Goal: Communication & Community: Share content

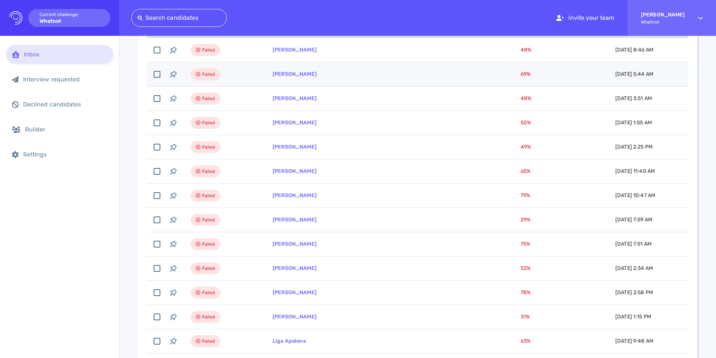
scroll to position [126, 0]
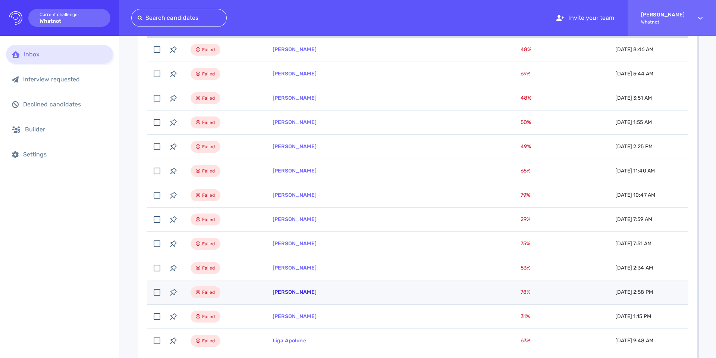
click at [286, 290] on td "Robert Gipson" at bounding box center [388, 292] width 248 height 24
checkbox input "true"
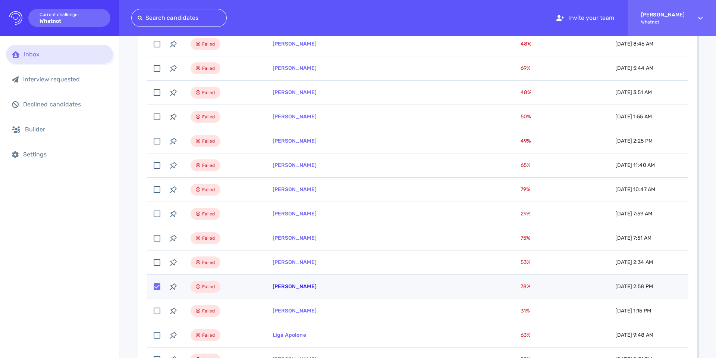
click at [283, 287] on link "Robert Gipson" at bounding box center [295, 286] width 44 height 6
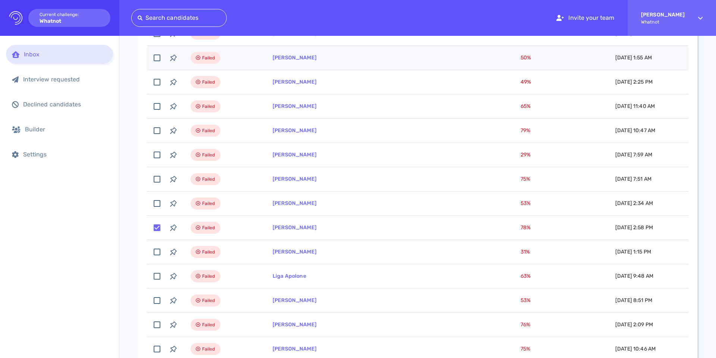
scroll to position [193, 0]
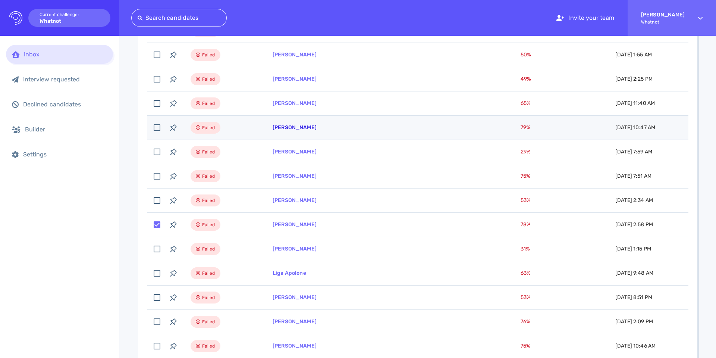
click at [280, 128] on link "[PERSON_NAME]" at bounding box center [295, 127] width 44 height 6
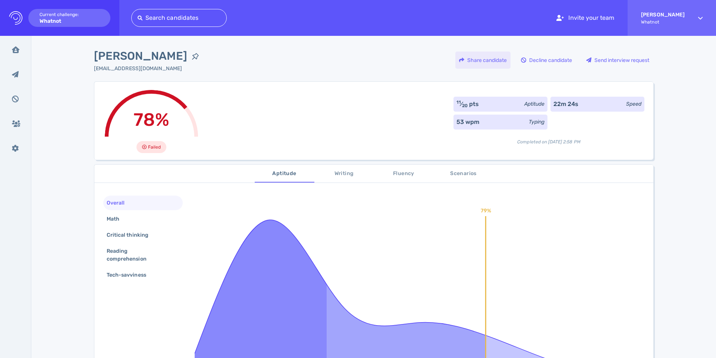
click at [478, 61] on div "Share candidate" at bounding box center [482, 59] width 55 height 17
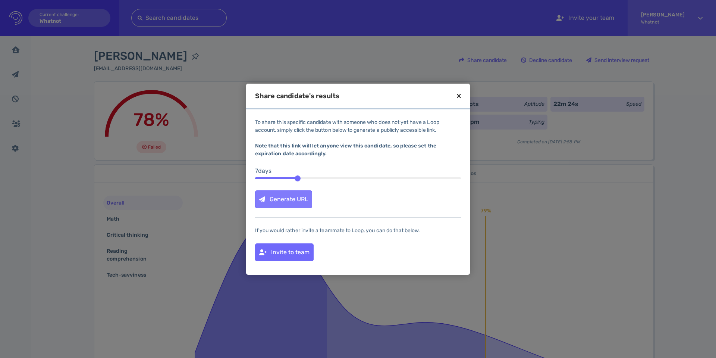
click at [293, 201] on div "Generate URL" at bounding box center [283, 199] width 56 height 17
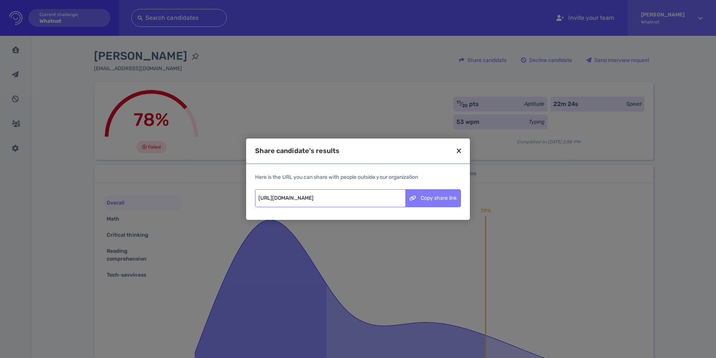
click at [421, 202] on div "Copy share link" at bounding box center [433, 197] width 55 height 17
click at [458, 153] on icon at bounding box center [459, 150] width 4 height 7
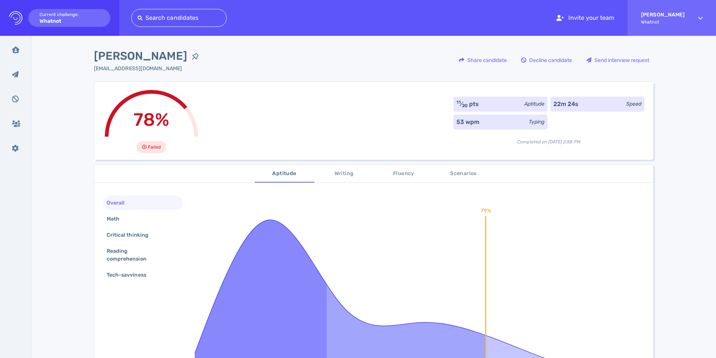
scroll to position [1, 0]
click at [350, 172] on span "Writing" at bounding box center [344, 172] width 51 height 9
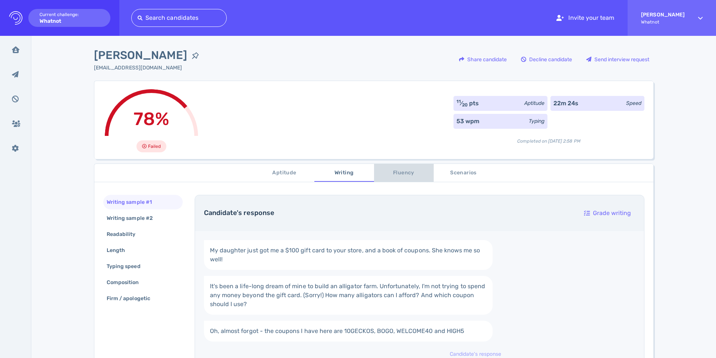
click at [398, 174] on span "Fluency" at bounding box center [403, 172] width 51 height 9
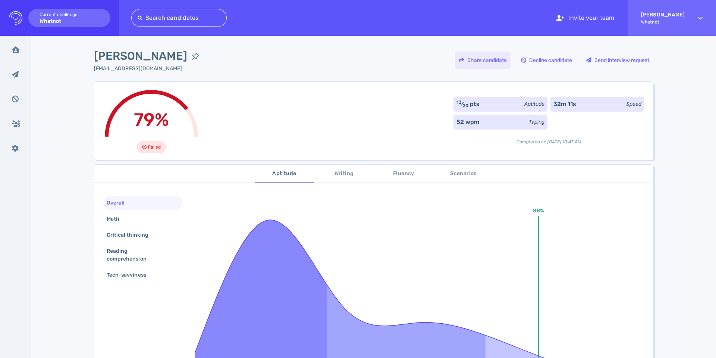
click at [478, 56] on div "Share candidate" at bounding box center [482, 59] width 55 height 17
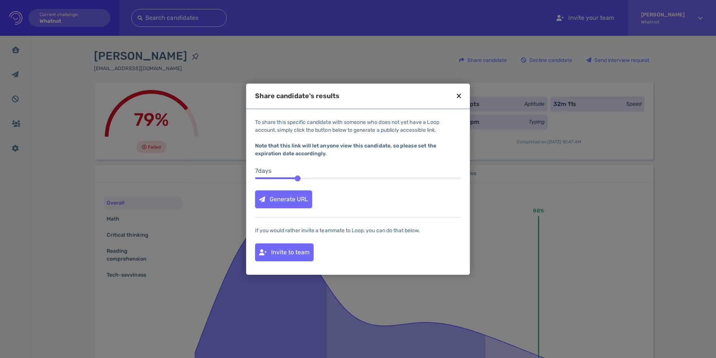
click at [459, 97] on icon at bounding box center [459, 95] width 4 height 7
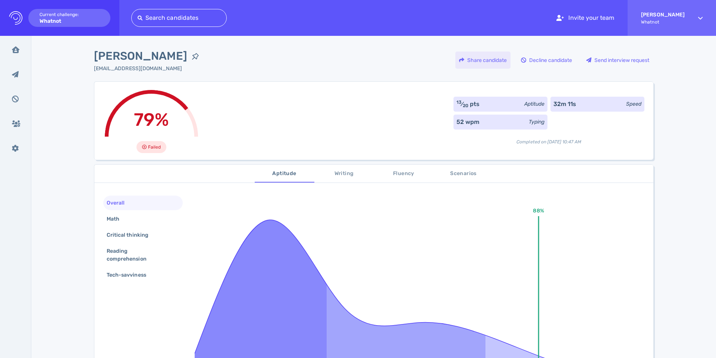
click at [469, 61] on div "Share candidate" at bounding box center [482, 59] width 55 height 17
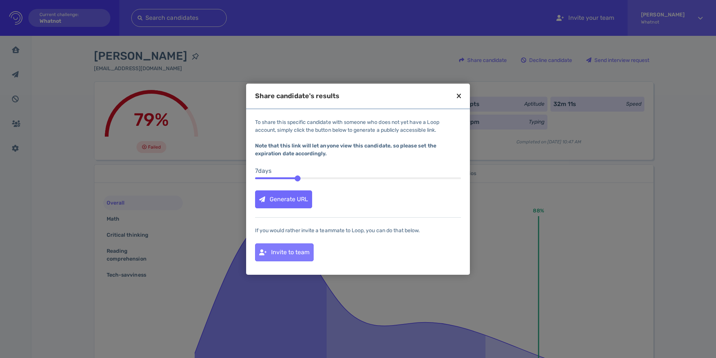
click at [283, 254] on div "Invite to team" at bounding box center [284, 251] width 58 height 17
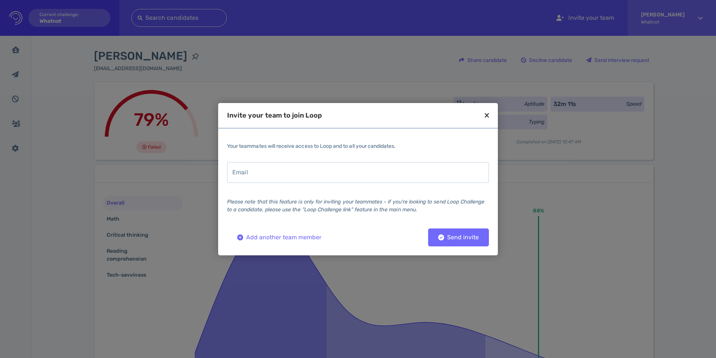
click at [485, 116] on icon at bounding box center [487, 115] width 4 height 7
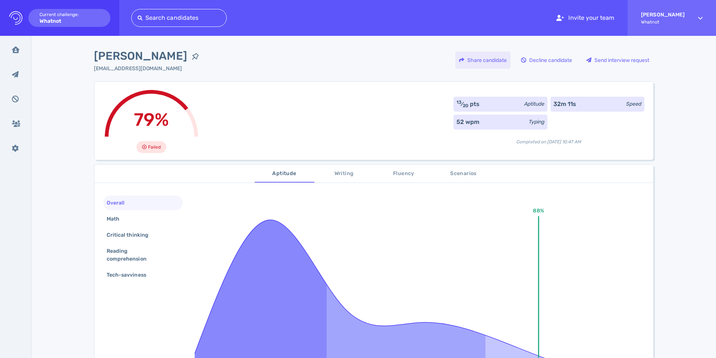
click at [465, 59] on div "Share candidate" at bounding box center [482, 59] width 55 height 17
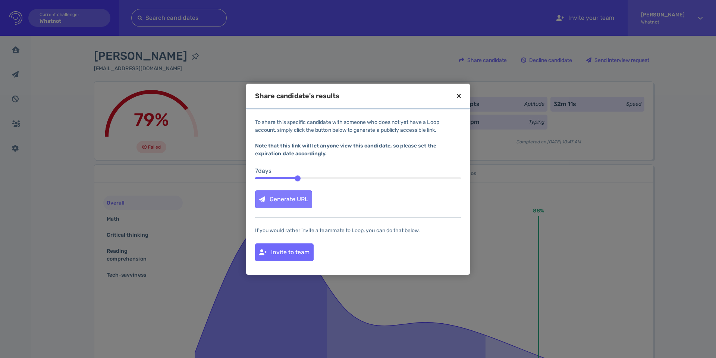
click at [295, 196] on div "Generate URL" at bounding box center [283, 199] width 56 height 17
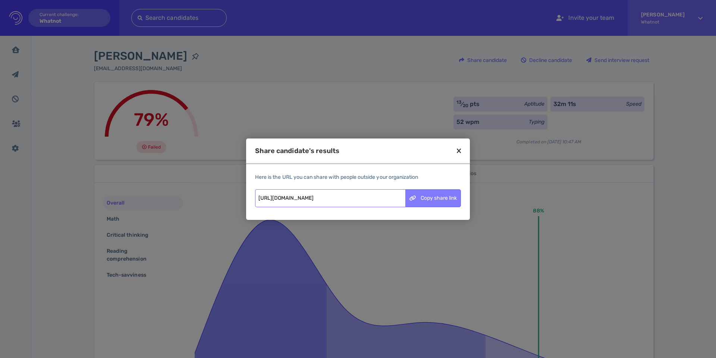
click at [434, 200] on div "Copy share link" at bounding box center [433, 197] width 55 height 17
click at [460, 150] on icon at bounding box center [459, 150] width 4 height 7
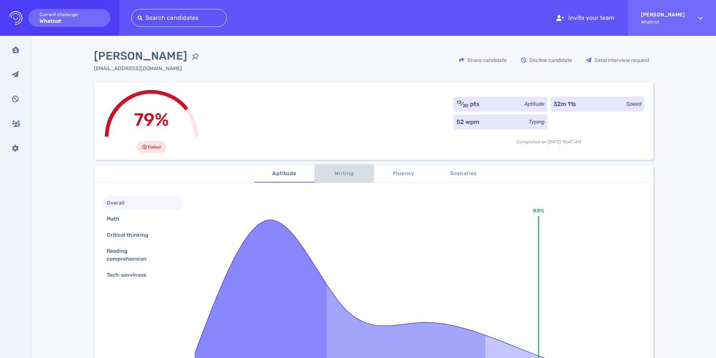
click at [340, 177] on span "Writing" at bounding box center [344, 173] width 51 height 9
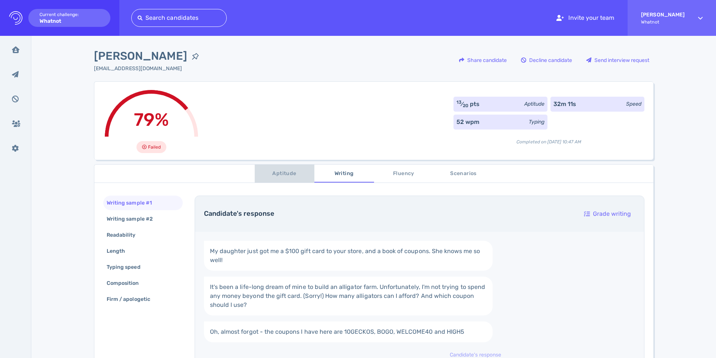
click at [302, 178] on button "Aptitude" at bounding box center [285, 173] width 60 height 18
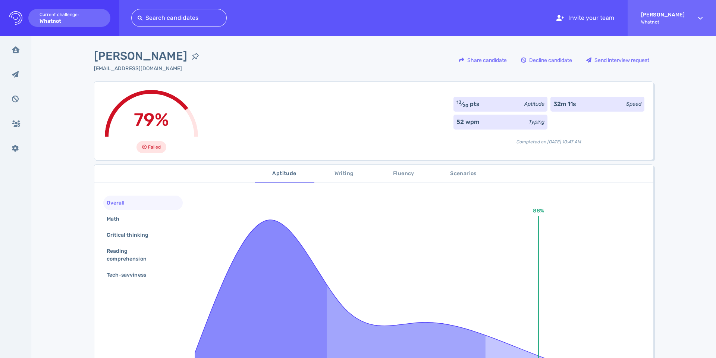
click at [392, 176] on span "Fluency" at bounding box center [403, 173] width 51 height 9
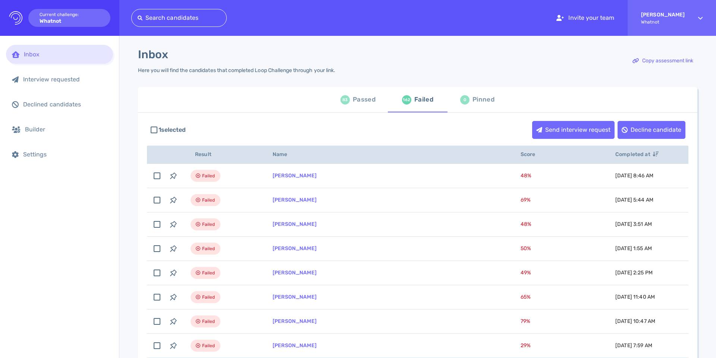
scroll to position [193, 0]
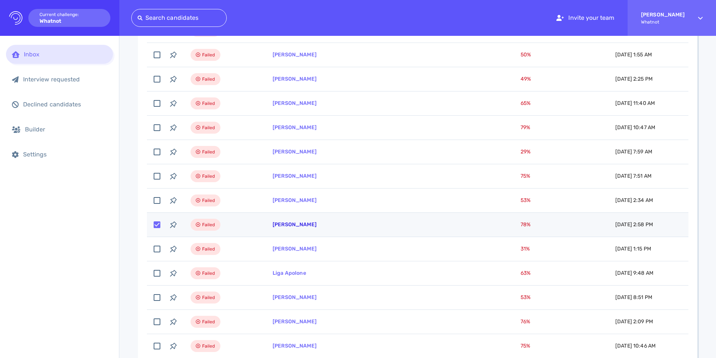
click at [299, 224] on link "[PERSON_NAME]" at bounding box center [295, 224] width 44 height 6
click at [156, 224] on input "checkbox" at bounding box center [157, 224] width 16 height 16
checkbox input "false"
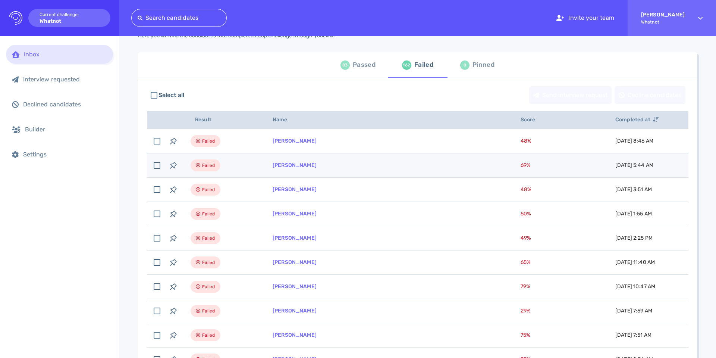
scroll to position [28, 0]
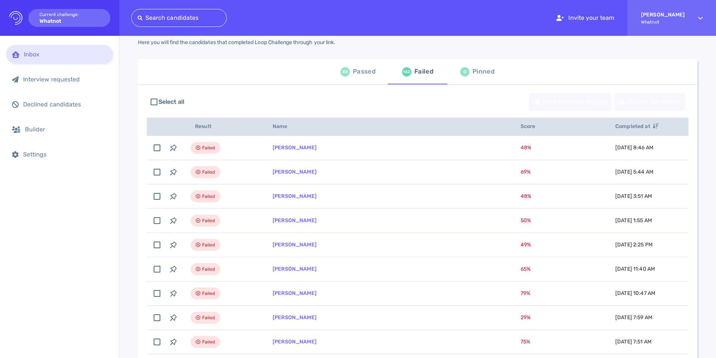
click at [355, 78] on div "83 Passed" at bounding box center [357, 71] width 35 height 21
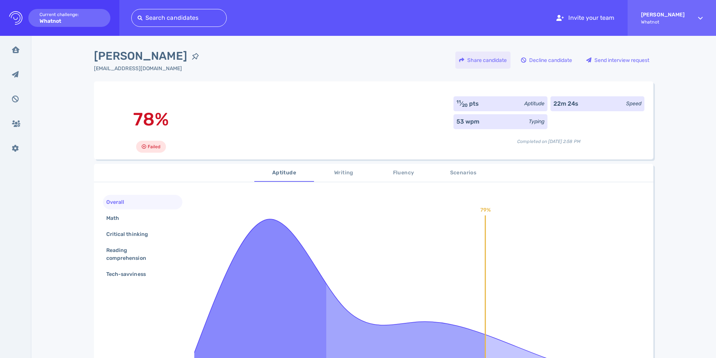
click at [478, 55] on div "Share candidate" at bounding box center [482, 59] width 55 height 17
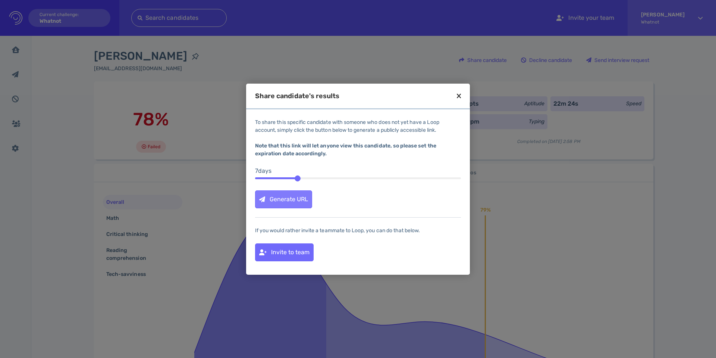
click at [298, 199] on div "Generate URL" at bounding box center [283, 199] width 56 height 17
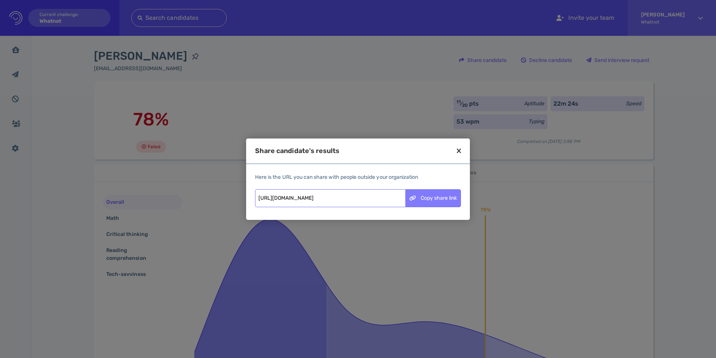
click at [431, 196] on div "Copy share link" at bounding box center [433, 197] width 55 height 17
